Goal: Task Accomplishment & Management: Manage account settings

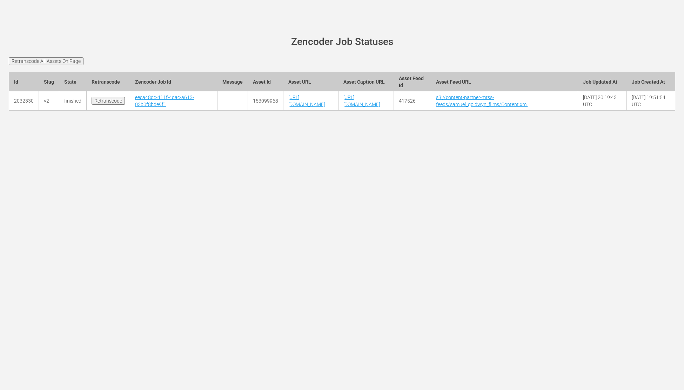
click at [25, 111] on td "2032330" at bounding box center [24, 100] width 30 height 19
copy td "2032330"
click at [248, 111] on td "153099968" at bounding box center [265, 100] width 35 height 19
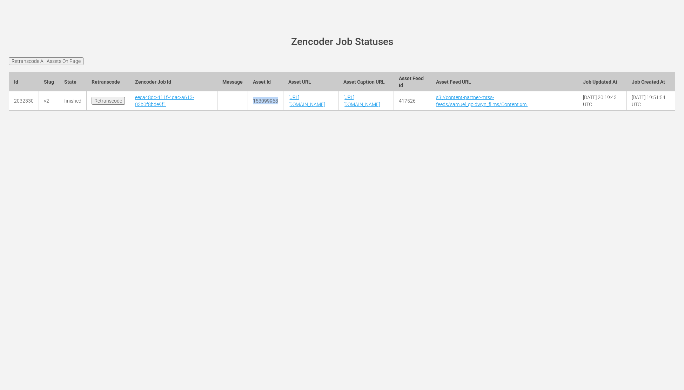
click at [248, 111] on td "153099968" at bounding box center [265, 100] width 35 height 19
copy td "153099968"
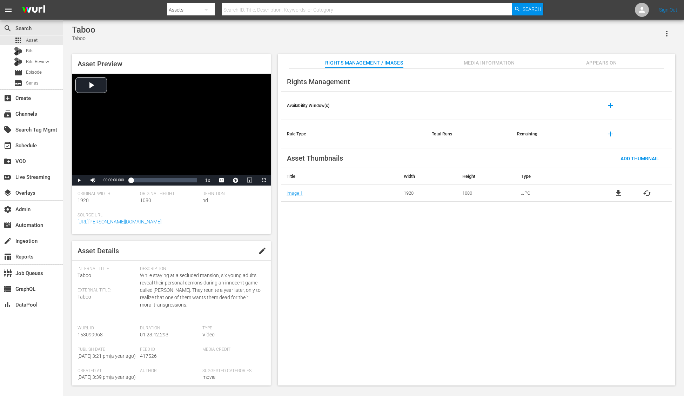
click at [669, 34] on icon "button" at bounding box center [667, 33] width 8 height 8
click at [638, 57] on div "Segmentation Clips" at bounding box center [636, 53] width 67 height 17
click at [600, 66] on span "Appears On" at bounding box center [602, 63] width 53 height 9
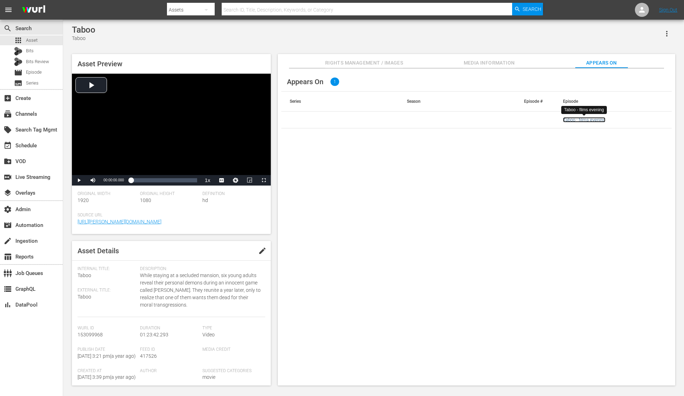
click at [581, 119] on link "Taboo - films evening" at bounding box center [584, 119] width 42 height 5
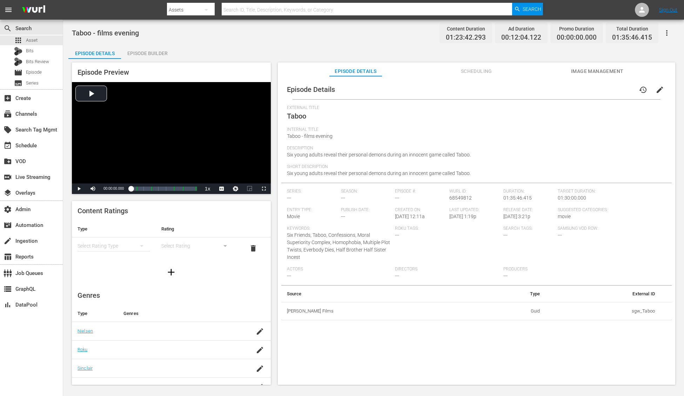
click at [670, 34] on icon "button" at bounding box center [667, 33] width 8 height 8
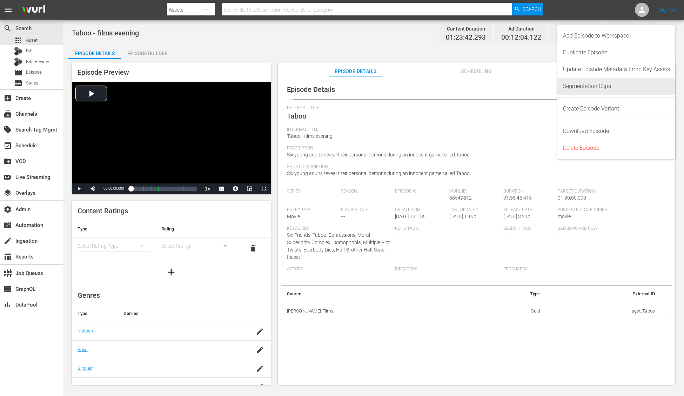
click at [636, 81] on div "Segmentation Clips" at bounding box center [616, 86] width 107 height 17
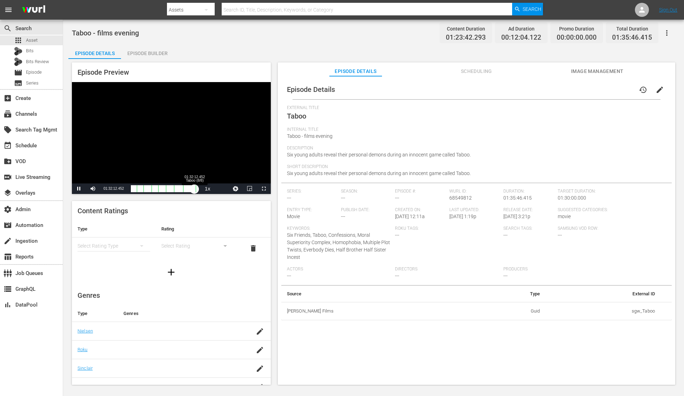
click at [194, 191] on div "Loaded : 0.12% 01:32:12.452 Taboo (8/8) 00:00:00.000 Cue Point 8: 01:33:45.728" at bounding box center [164, 188] width 66 height 7
click at [191, 191] on div "01:22:15.062" at bounding box center [161, 188] width 60 height 7
click at [109, 188] on div "56%" at bounding box center [108, 188] width 14 height 1
click at [93, 189] on span "Video Player" at bounding box center [93, 189] width 0 height 0
click at [208, 174] on li "0.5x" at bounding box center [208, 172] width 14 height 8
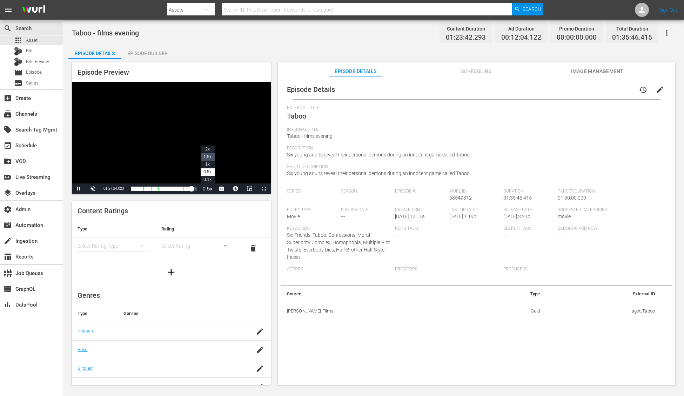
click at [211, 158] on span "1.5x" at bounding box center [208, 156] width 8 height 5
click at [213, 152] on li "2x" at bounding box center [208, 150] width 14 height 8
click at [250, 189] on span "Video Player" at bounding box center [250, 189] width 0 height 0
click at [264, 189] on span "Video Player" at bounding box center [264, 189] width 0 height 0
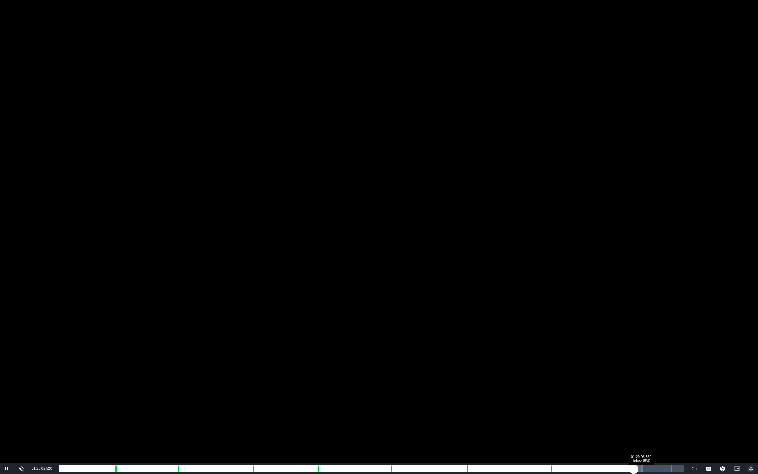
click at [642, 396] on div "Loaded : 93.40% 01:29:06.552 Taboo (8/8) 01:17:59.356 Cue Point 8: 01:33:45.728" at bounding box center [371, 468] width 625 height 7
click at [648, 396] on div "Loaded : 94.59% 01:30:14.270 Taboo (8/8) 01:19:10.359 Cue Point 8: 01:33:45.728" at bounding box center [371, 468] width 625 height 7
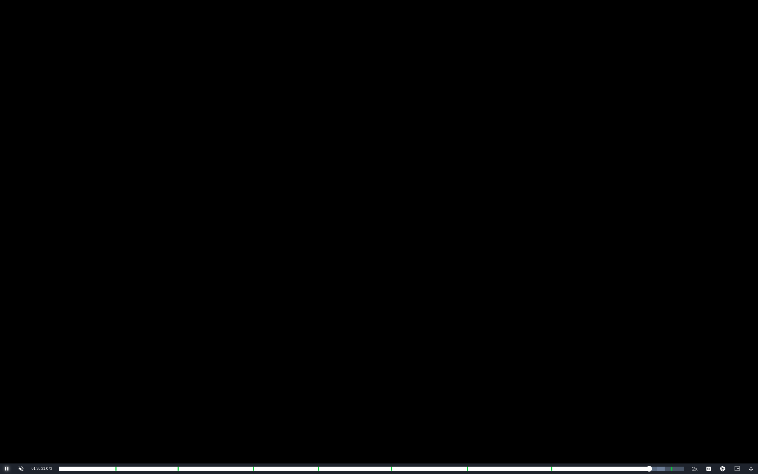
click at [7, 396] on span "Video Player" at bounding box center [7, 469] width 0 height 0
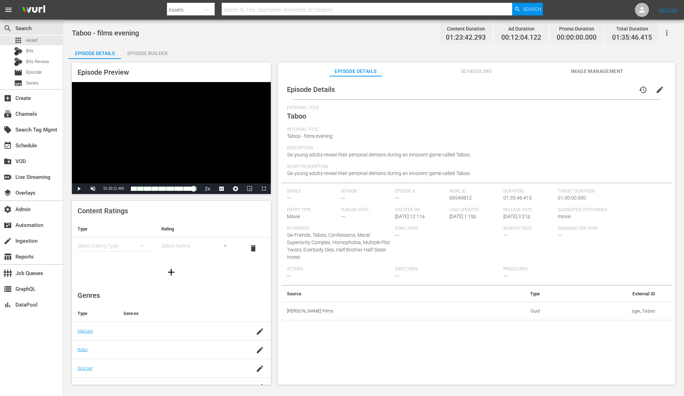
click at [670, 32] on icon "button" at bounding box center [667, 33] width 8 height 8
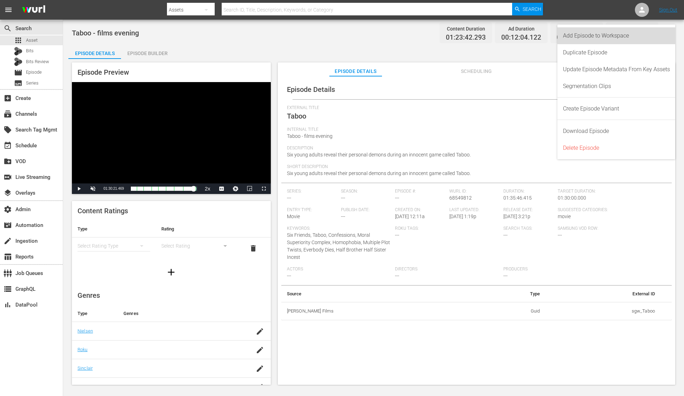
click at [646, 32] on div "Add Episode to Workspace" at bounding box center [616, 35] width 107 height 17
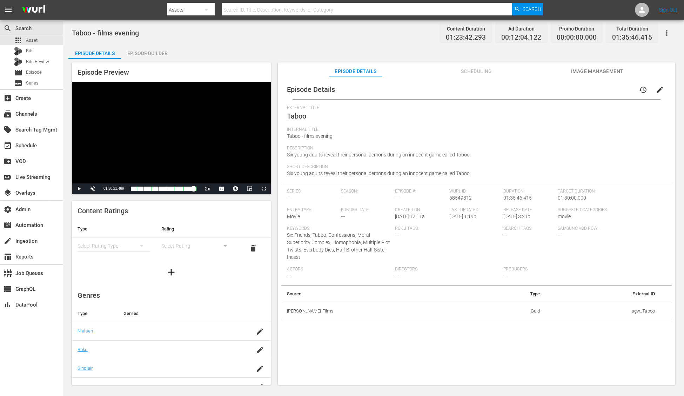
click at [473, 65] on button "Scheduling" at bounding box center [476, 69] width 53 height 14
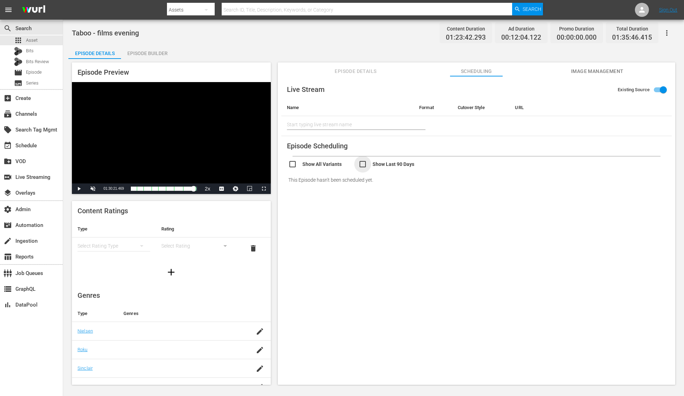
click at [360, 163] on input "checkbox" at bounding box center [394, 165] width 70 height 10
checkbox input "true"
click at [292, 165] on input "checkbox" at bounding box center [324, 165] width 70 height 10
checkbox input "true"
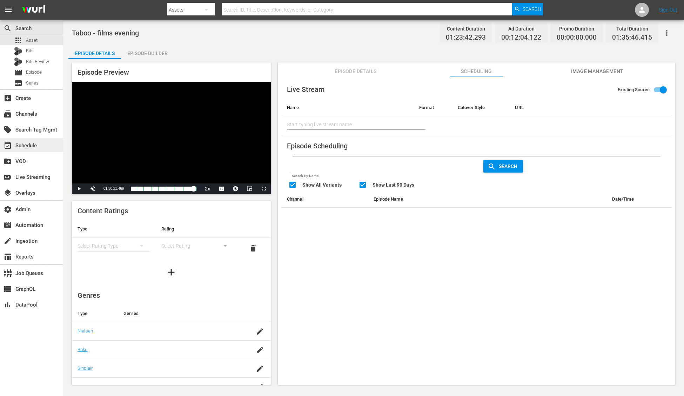
click at [48, 143] on div "event_available Schedule" at bounding box center [31, 145] width 63 height 14
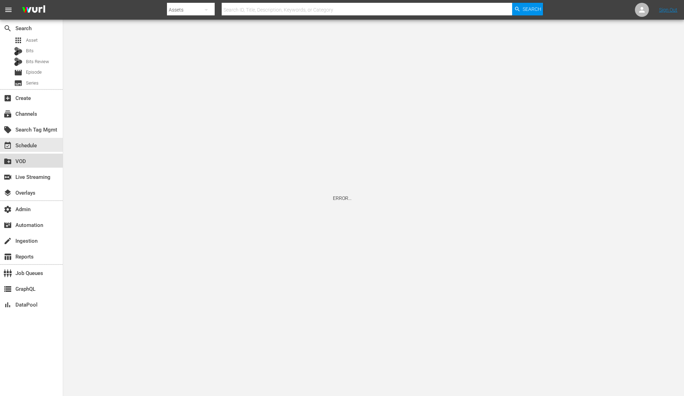
click at [38, 160] on div "create_new_folder VOD" at bounding box center [19, 160] width 39 height 6
click at [39, 144] on div "event_available Schedule" at bounding box center [31, 145] width 63 height 14
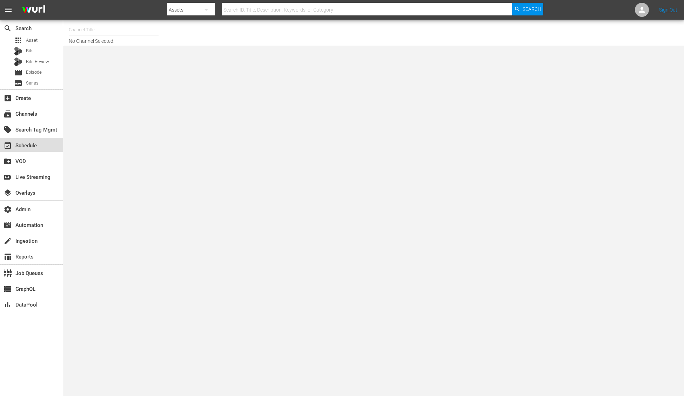
click at [56, 143] on div "event_available Schedule" at bounding box center [31, 145] width 63 height 14
click at [91, 31] on input "text" at bounding box center [114, 29] width 90 height 17
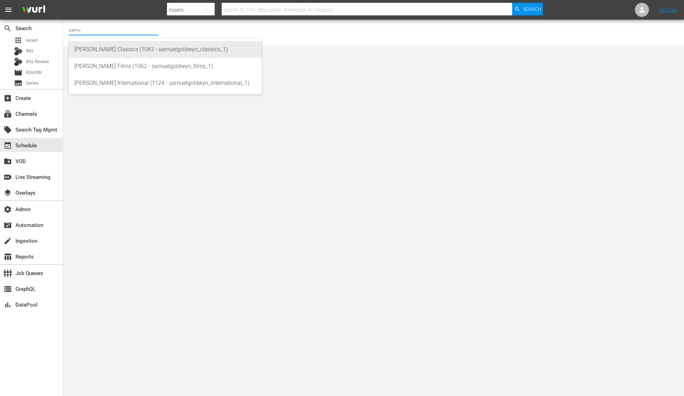
click at [104, 52] on div "Samuel Goldwyn Classics (1063 - samuelgoldwyn_classics_1)" at bounding box center [165, 49] width 182 height 17
type input "Samuel Goldwyn Classics (1063 - samuelgoldwyn_classics_1)"
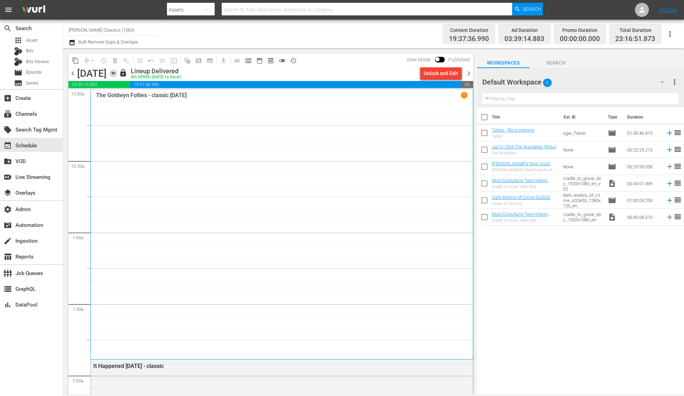
click at [117, 72] on icon "button" at bounding box center [114, 73] width 8 height 8
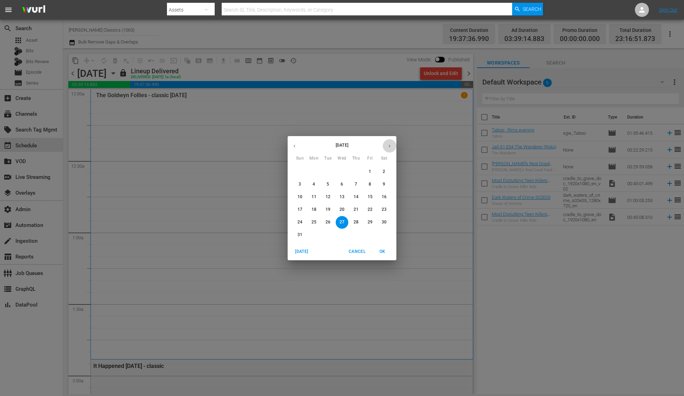
click at [391, 145] on icon "button" at bounding box center [389, 146] width 5 height 5
click at [392, 142] on button "button" at bounding box center [390, 146] width 14 height 14
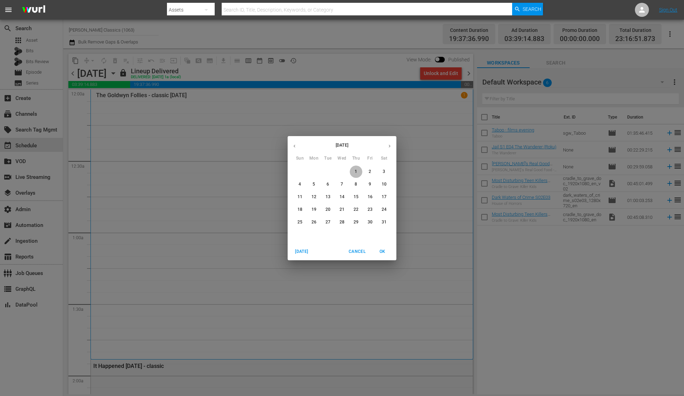
click at [355, 170] on p "1" at bounding box center [356, 172] width 2 height 6
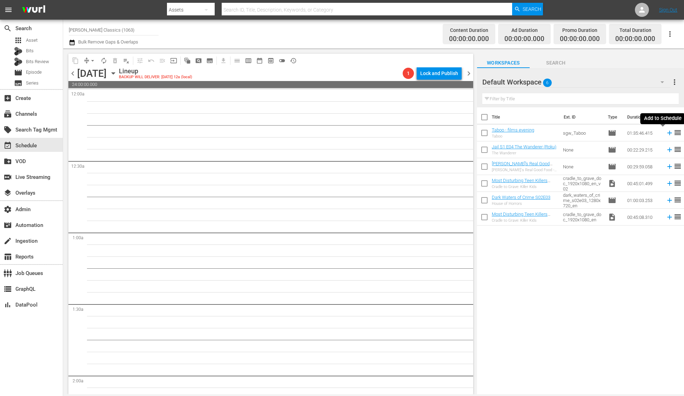
click at [666, 135] on icon at bounding box center [670, 133] width 8 height 8
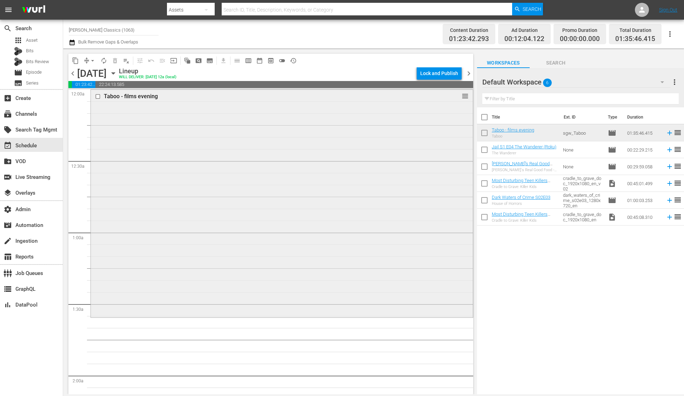
click at [404, 190] on div "Taboo - films evening reorder" at bounding box center [282, 203] width 382 height 226
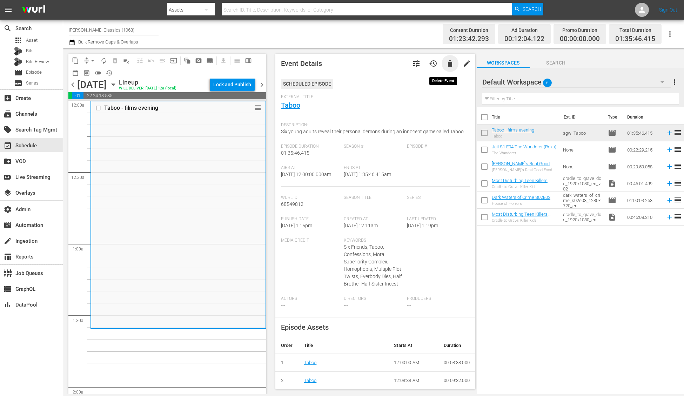
click at [446, 61] on span "delete" at bounding box center [450, 63] width 8 height 8
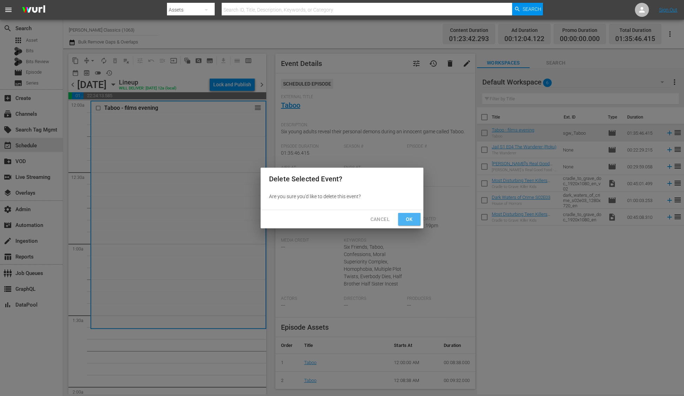
click at [405, 219] on span "Ok" at bounding box center [409, 219] width 11 height 9
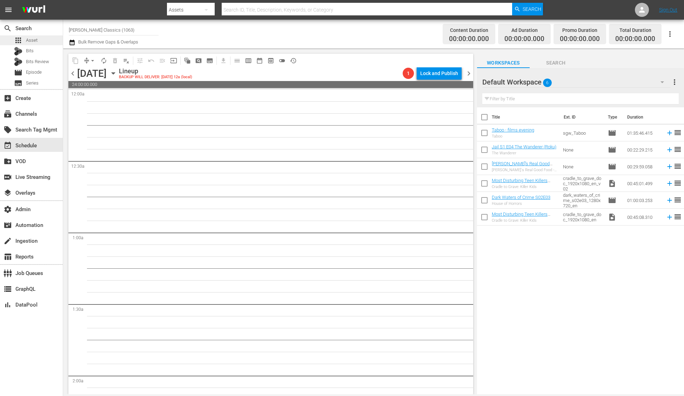
click at [32, 40] on span "Asset" at bounding box center [32, 40] width 12 height 7
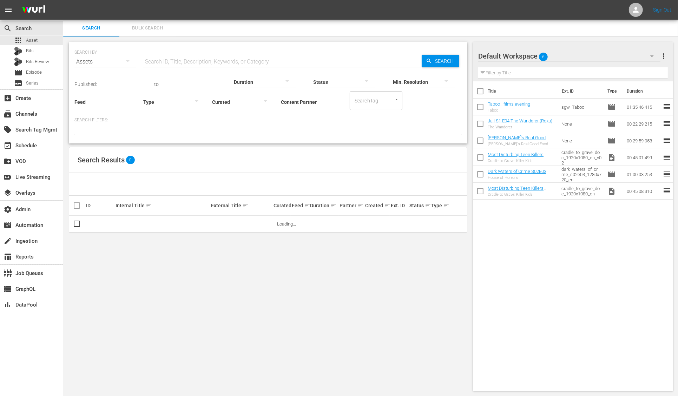
click at [172, 60] on input "text" at bounding box center [282, 61] width 278 height 17
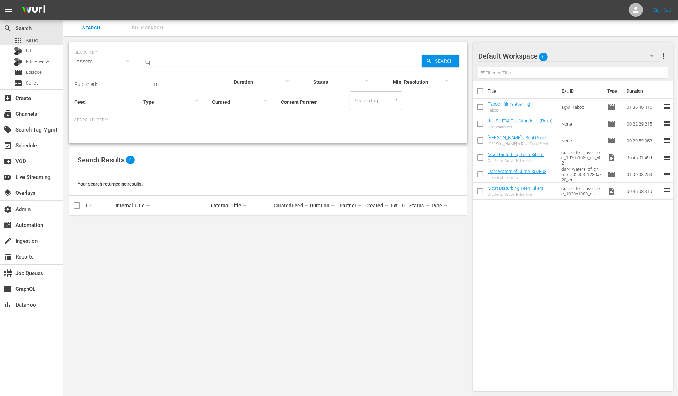
type input "t"
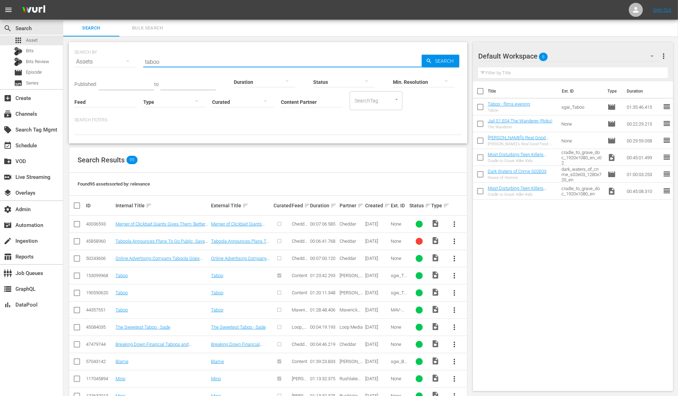
type input "taboo"
click at [313, 98] on input "Content Partner" at bounding box center [312, 102] width 62 height 25
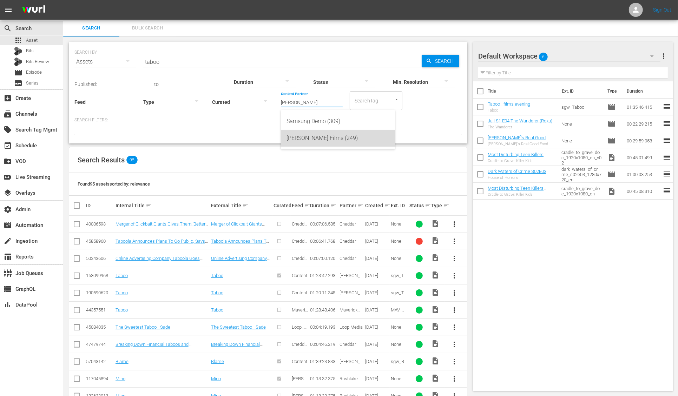
click at [321, 137] on div "Samuel Goldwyn Films (249)" at bounding box center [337, 138] width 103 height 17
type input "Samuel Goldwyn Films (249)"
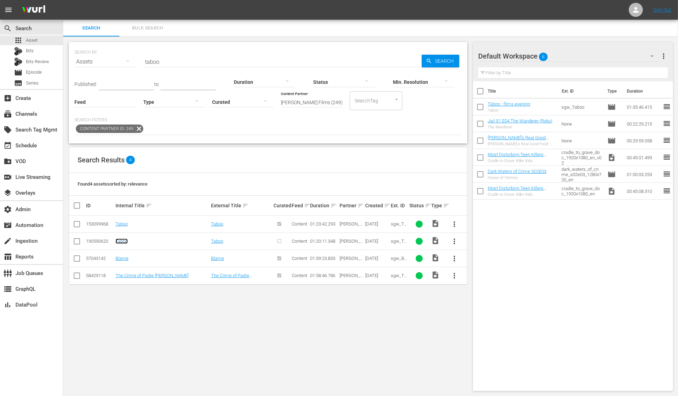
click at [121, 241] on link "Taboo" at bounding box center [121, 241] width 12 height 5
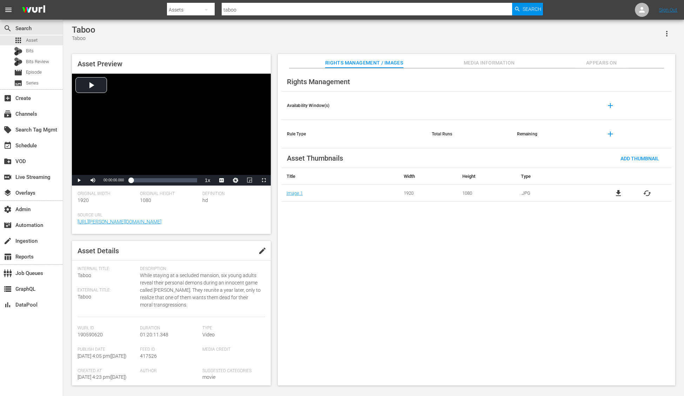
click at [594, 60] on span "Appears On" at bounding box center [602, 63] width 53 height 9
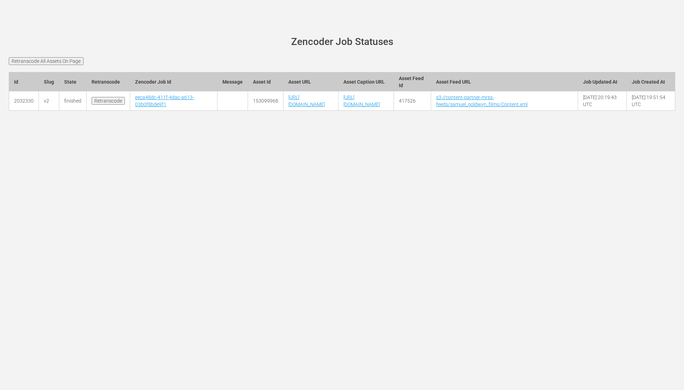
scroll to position [0, 16]
click at [307, 107] on link "[URL][DOMAIN_NAME]" at bounding box center [307, 100] width 37 height 13
